Goal: Information Seeking & Learning: Understand process/instructions

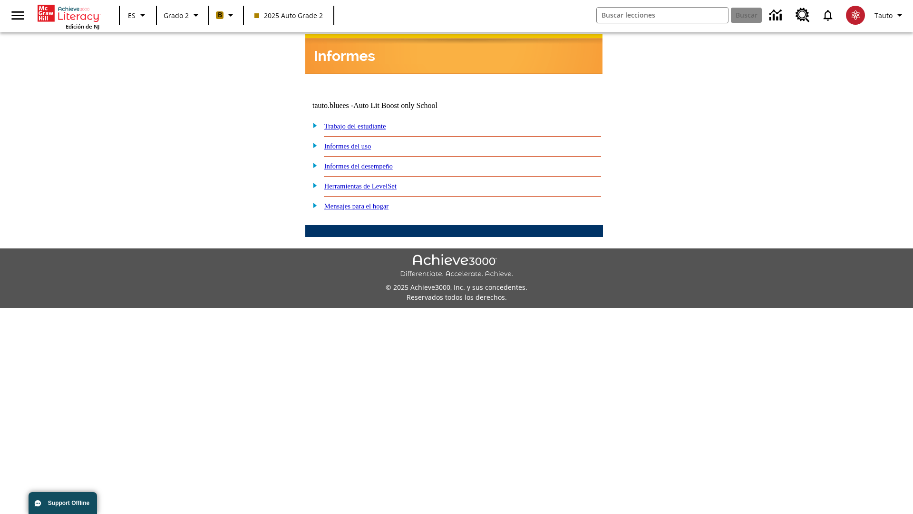
click at [371, 162] on link "Informes del desempeño" at bounding box center [358, 166] width 68 height 8
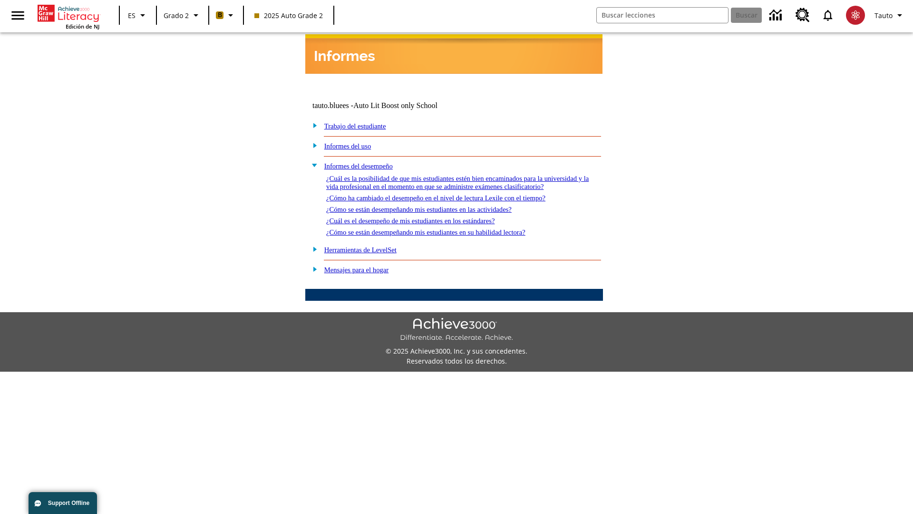
click at [451, 195] on link "¿Cómo ha cambiado el desempeño en el nivel de lectura Lexile con el tiempo?" at bounding box center [435, 198] width 219 height 8
